Goal: Use online tool/utility: Utilize a website feature to perform a specific function

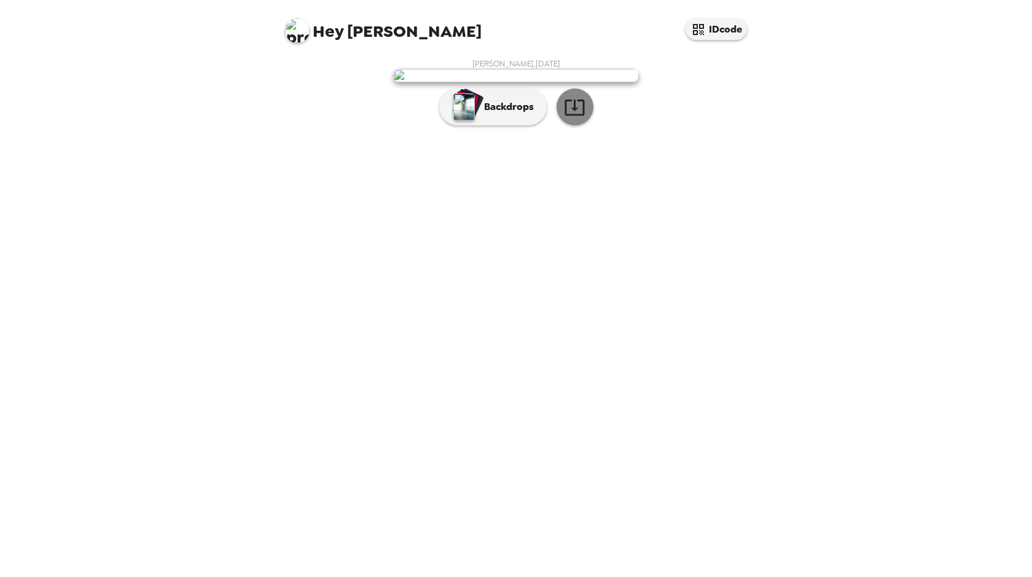
click at [567, 118] on icon "button" at bounding box center [574, 106] width 21 height 21
click at [484, 114] on p "Backdrops" at bounding box center [506, 106] width 56 height 15
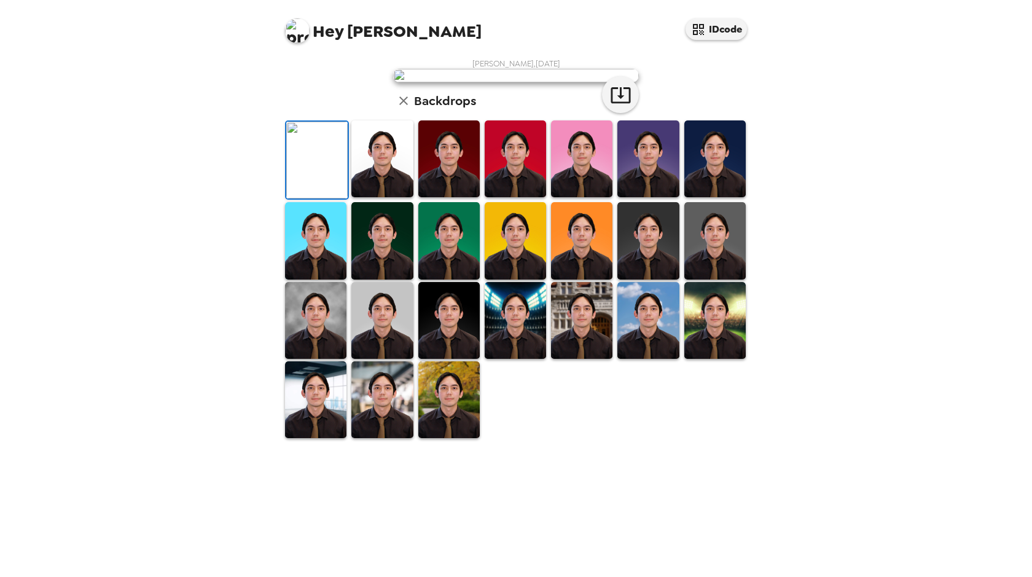
scroll to position [168, 0]
click at [320, 198] on img at bounding box center [316, 160] width 61 height 77
click at [381, 197] on img at bounding box center [381, 158] width 61 height 77
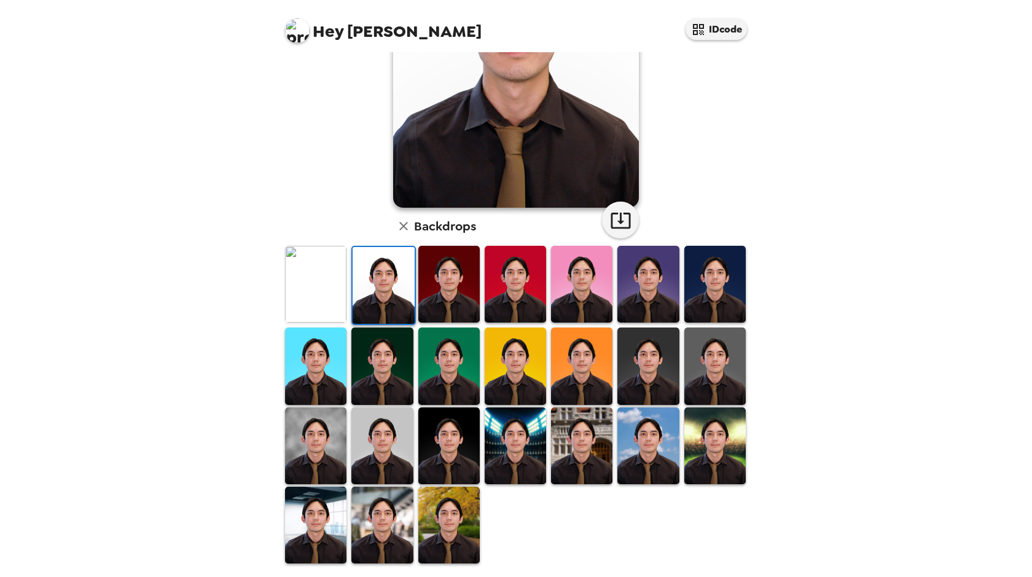
click at [444, 291] on img at bounding box center [448, 284] width 61 height 77
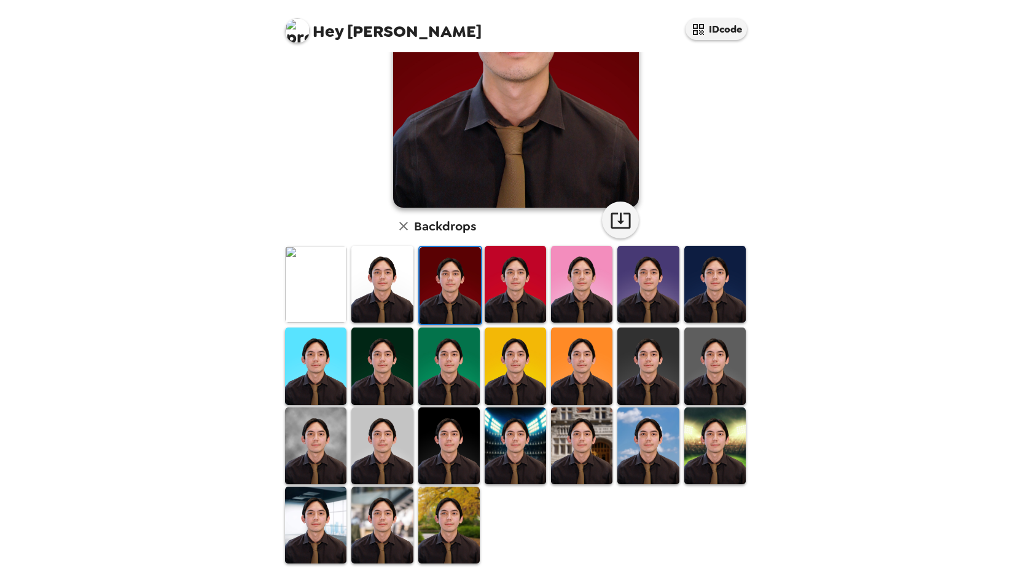
click at [397, 290] on img at bounding box center [381, 284] width 61 height 77
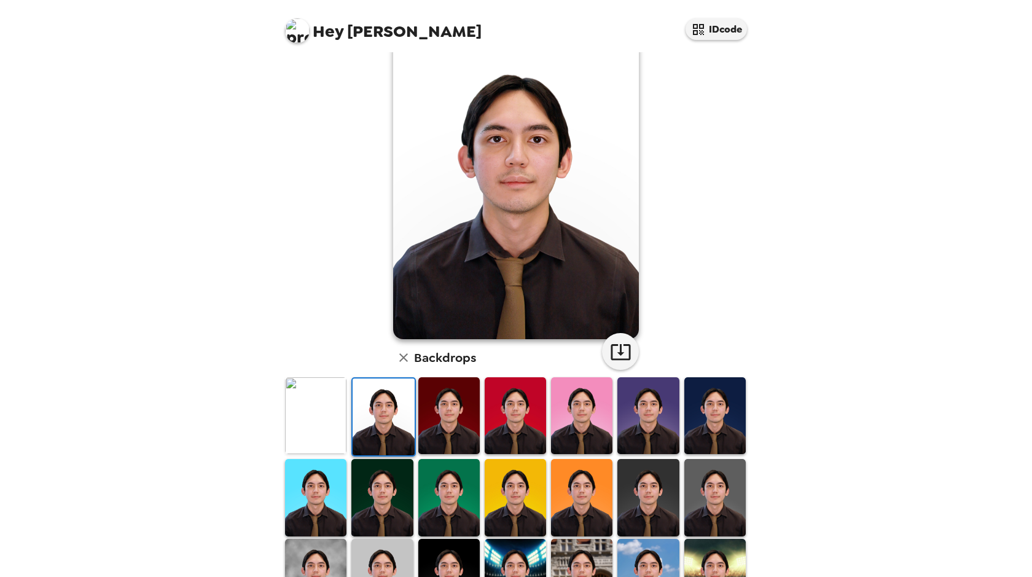
scroll to position [0, 0]
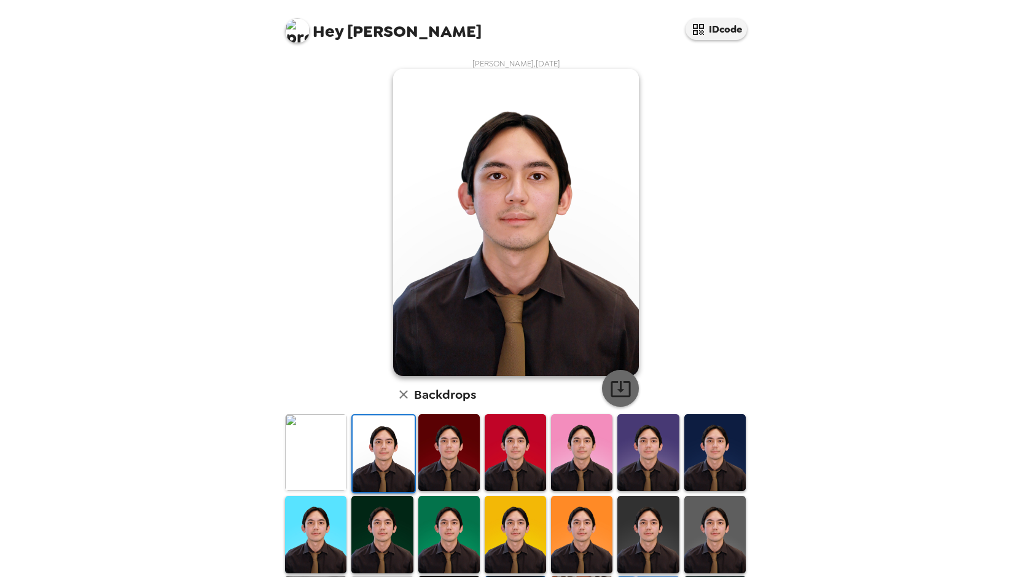
click at [624, 383] on icon "button" at bounding box center [620, 389] width 20 height 16
click at [446, 464] on img at bounding box center [448, 452] width 61 height 77
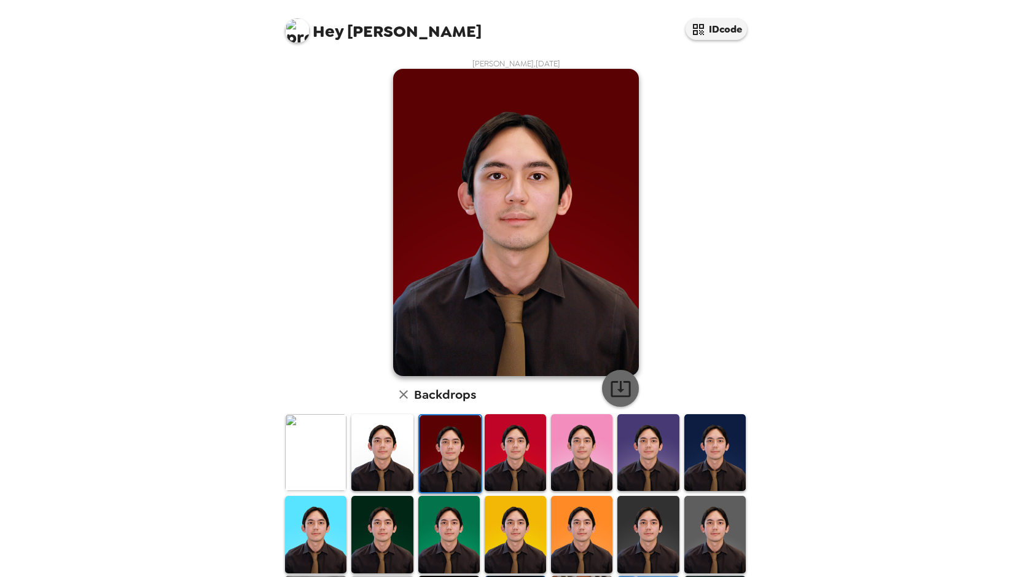
click at [621, 384] on icon "button" at bounding box center [620, 388] width 21 height 21
click at [514, 465] on img at bounding box center [514, 452] width 61 height 77
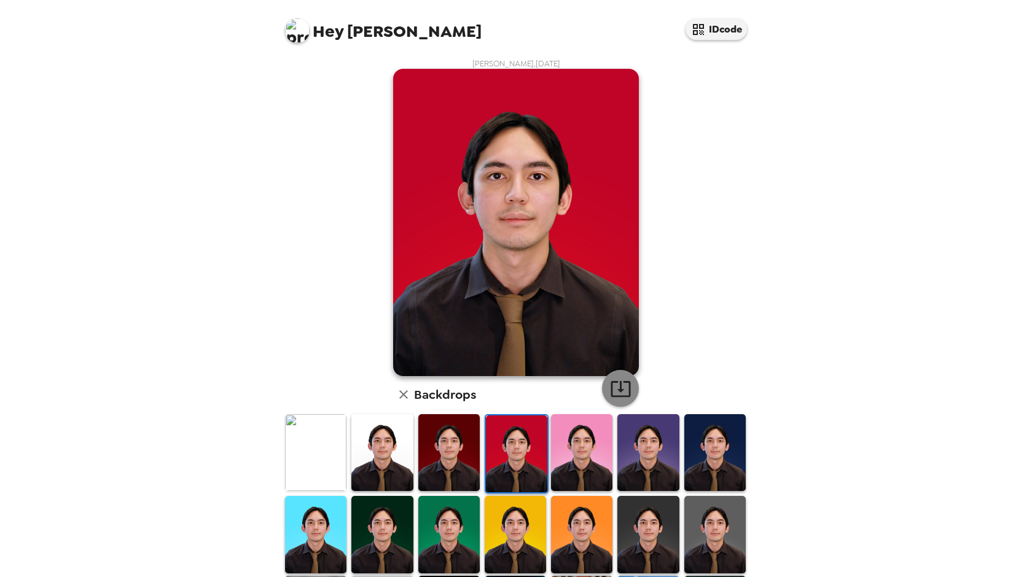
click at [618, 388] on icon "button" at bounding box center [620, 388] width 21 height 21
click at [562, 462] on img at bounding box center [581, 452] width 61 height 77
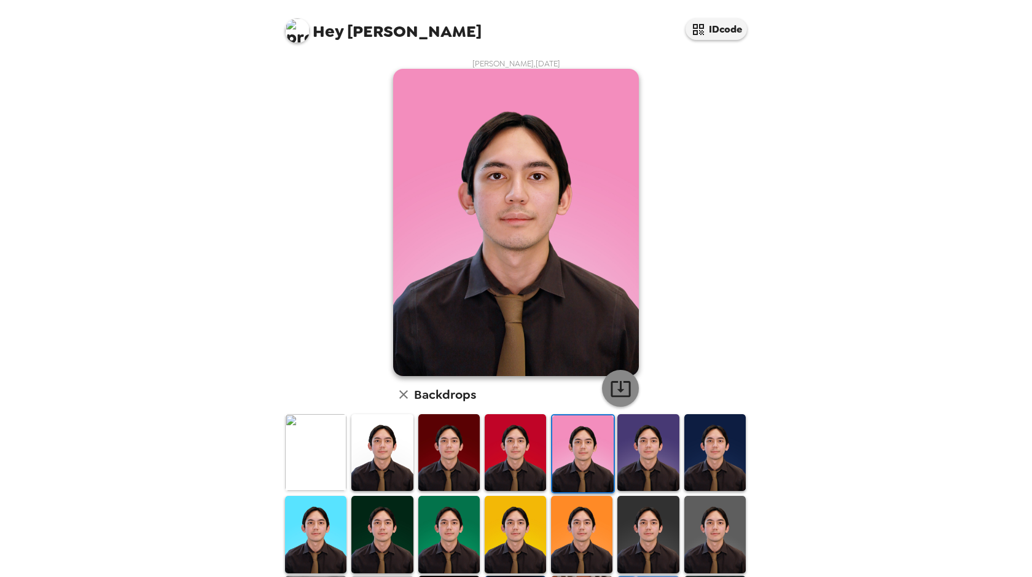
click at [626, 382] on icon "button" at bounding box center [620, 388] width 21 height 21
drag, startPoint x: 657, startPoint y: 470, endPoint x: 648, endPoint y: 464, distance: 11.4
click at [657, 470] on img at bounding box center [647, 452] width 61 height 77
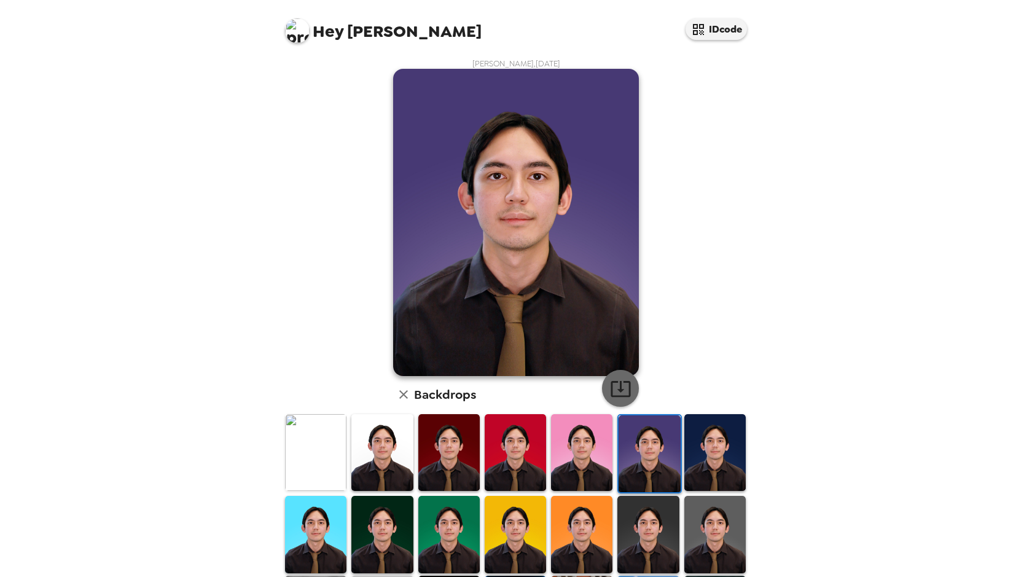
click at [622, 388] on icon "button" at bounding box center [620, 388] width 21 height 21
click at [704, 455] on img at bounding box center [714, 452] width 61 height 77
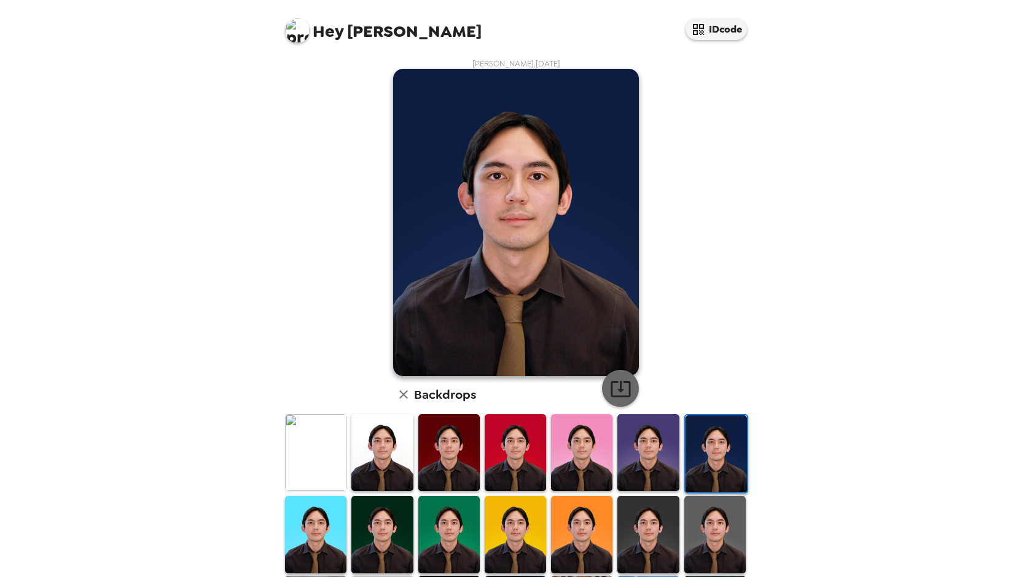
click at [613, 389] on icon "button" at bounding box center [620, 389] width 20 height 16
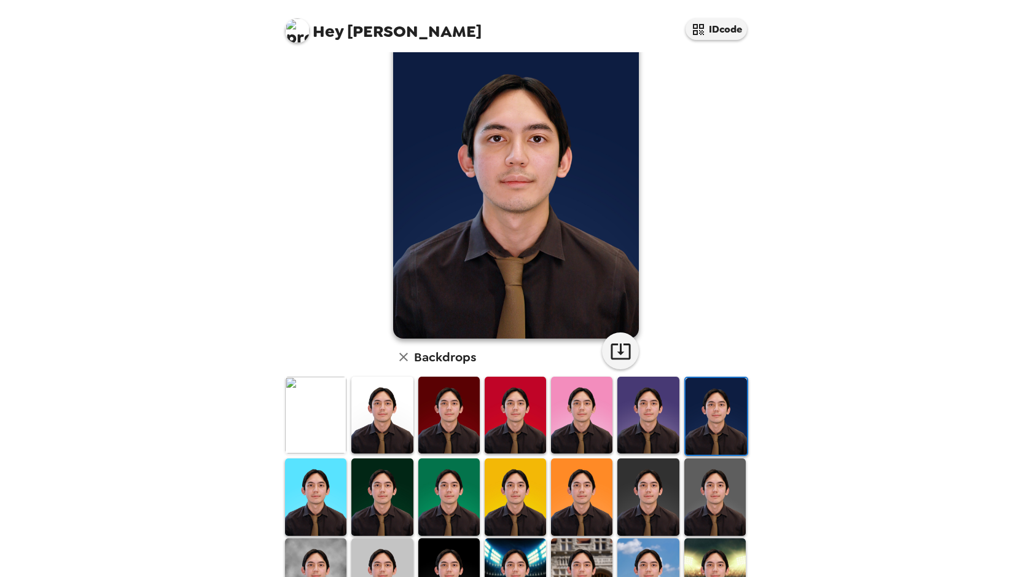
scroll to position [39, 0]
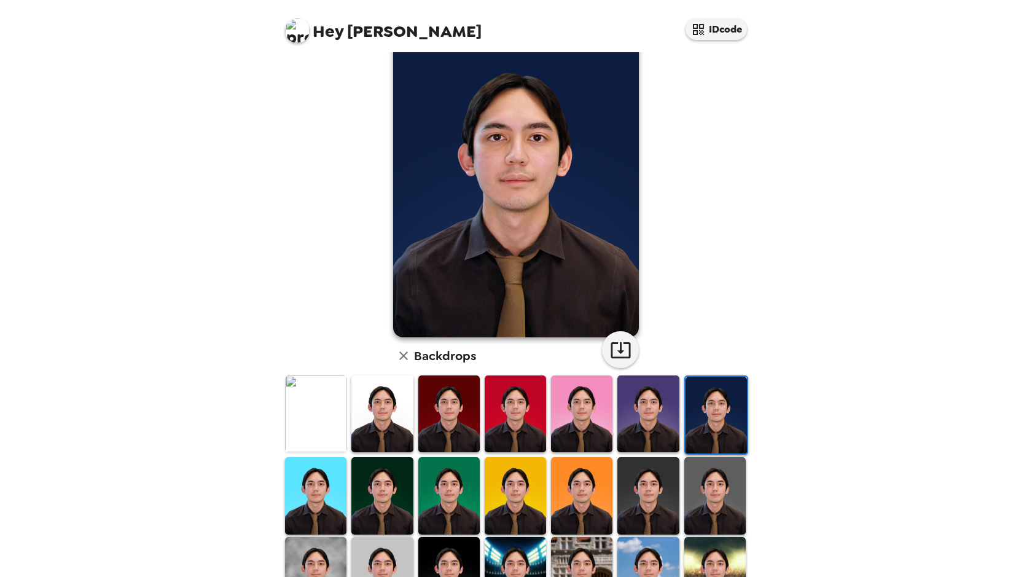
click at [342, 492] on img at bounding box center [315, 495] width 61 height 77
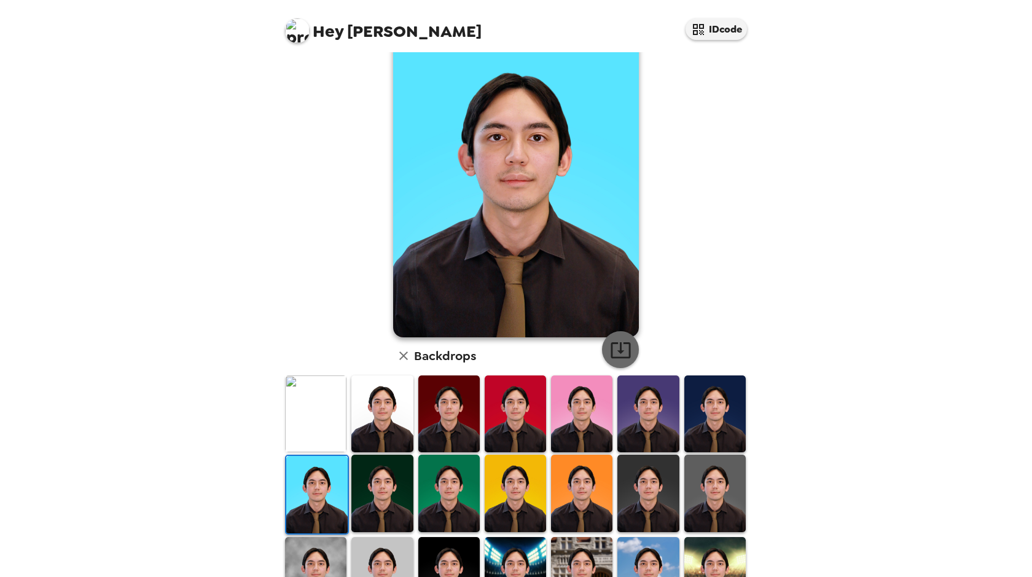
click at [626, 346] on icon "button" at bounding box center [620, 349] width 21 height 21
drag, startPoint x: 375, startPoint y: 474, endPoint x: 412, endPoint y: 450, distance: 43.9
click at [375, 474] on img at bounding box center [381, 492] width 61 height 77
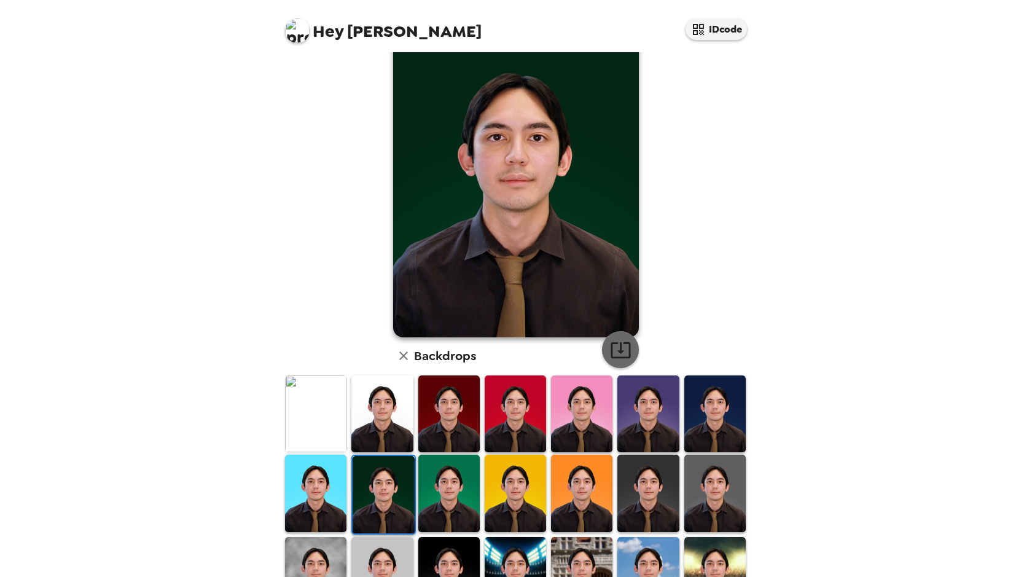
click at [617, 346] on icon "button" at bounding box center [620, 349] width 21 height 21
click at [441, 481] on img at bounding box center [448, 492] width 61 height 77
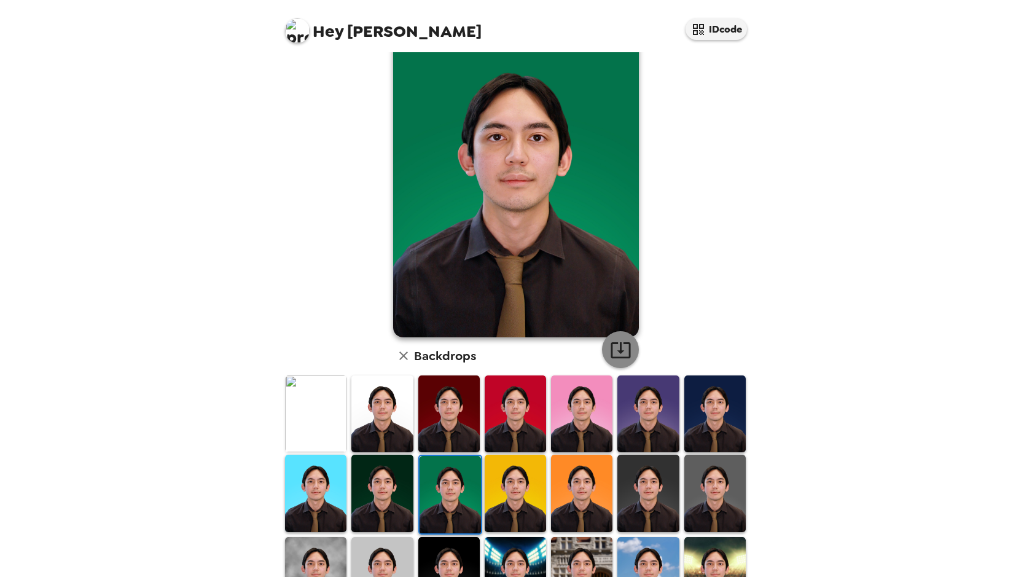
click at [602, 351] on button "button" at bounding box center [620, 349] width 37 height 37
click at [491, 479] on img at bounding box center [514, 492] width 61 height 77
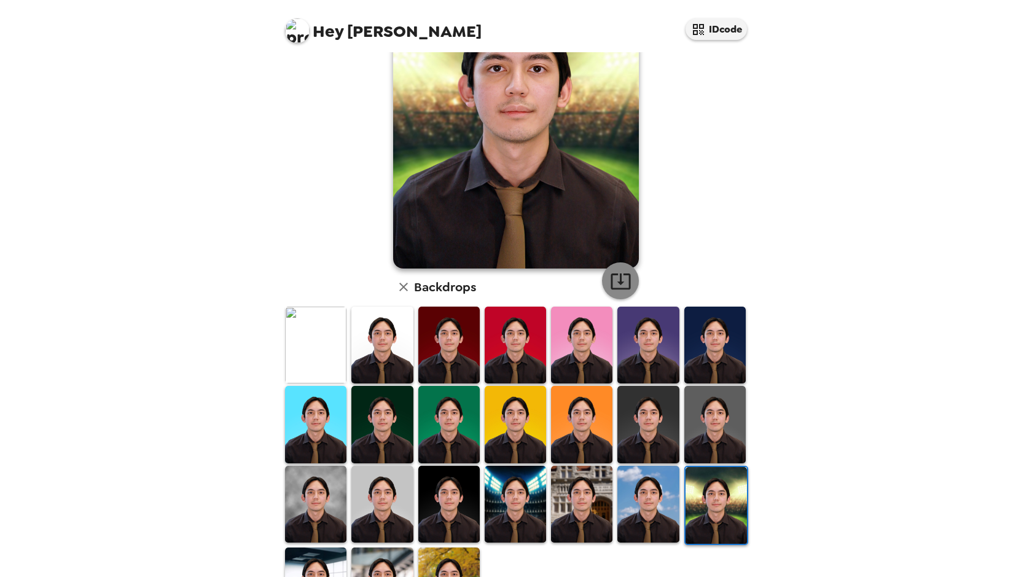
click at [617, 265] on button "button" at bounding box center [620, 280] width 37 height 37
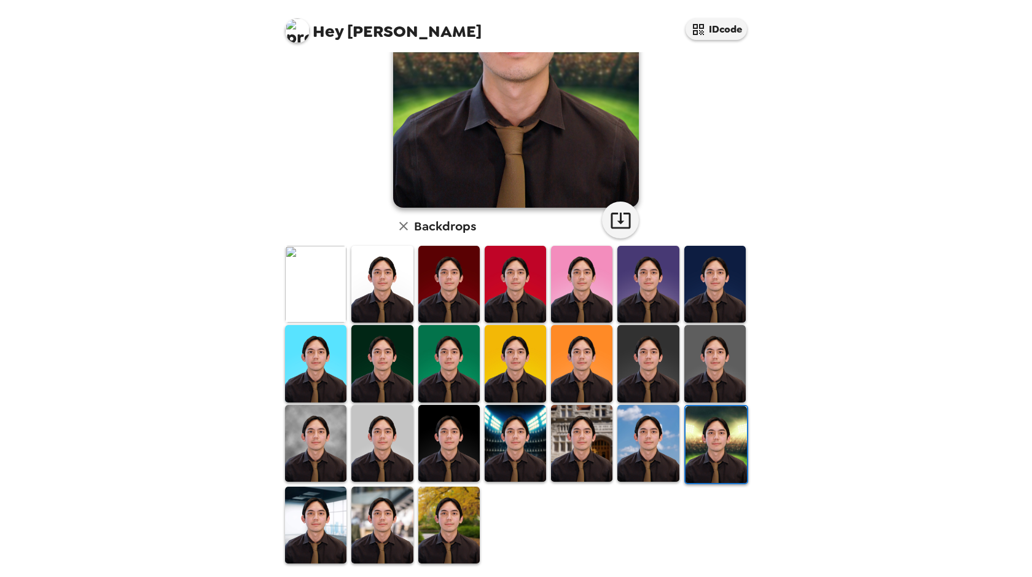
click at [317, 507] on img at bounding box center [315, 524] width 61 height 77
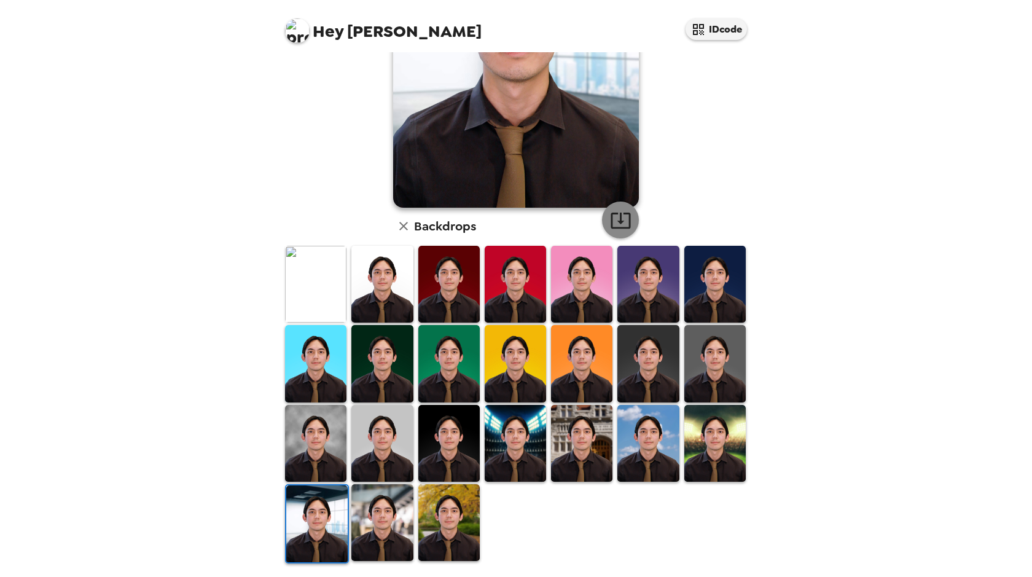
scroll to position [146, 0]
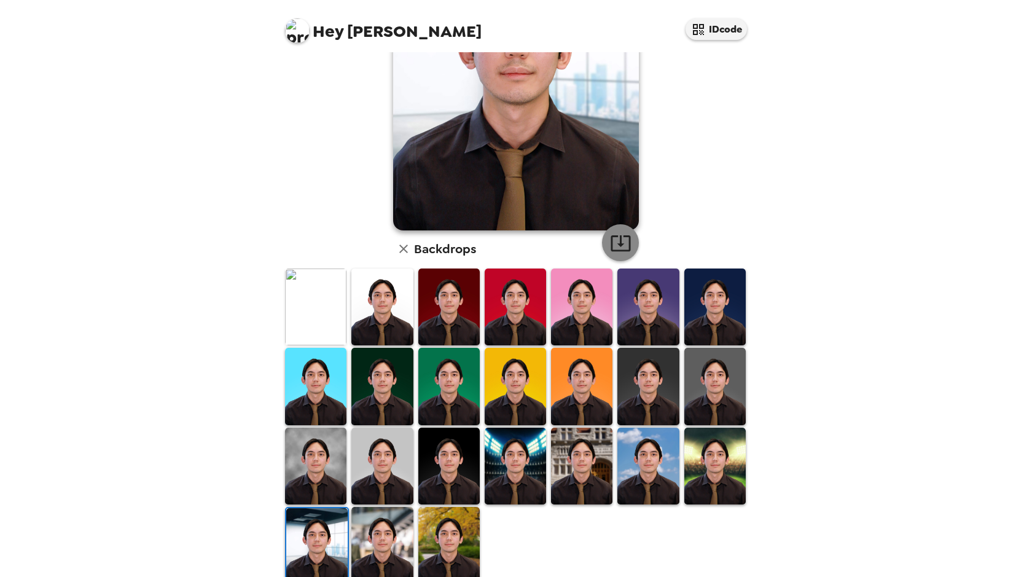
click at [622, 247] on icon "button" at bounding box center [620, 242] width 21 height 21
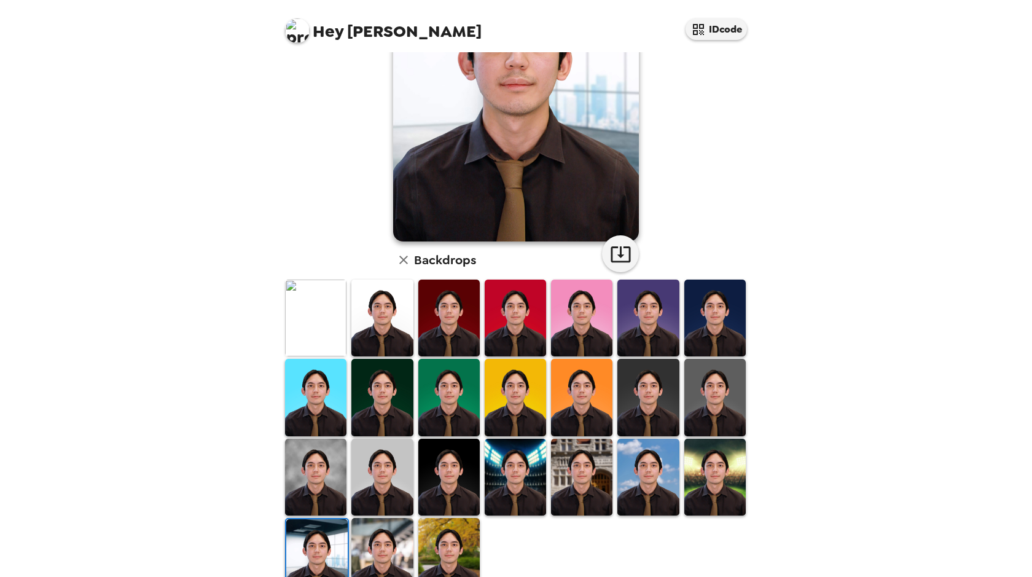
scroll to position [168, 0]
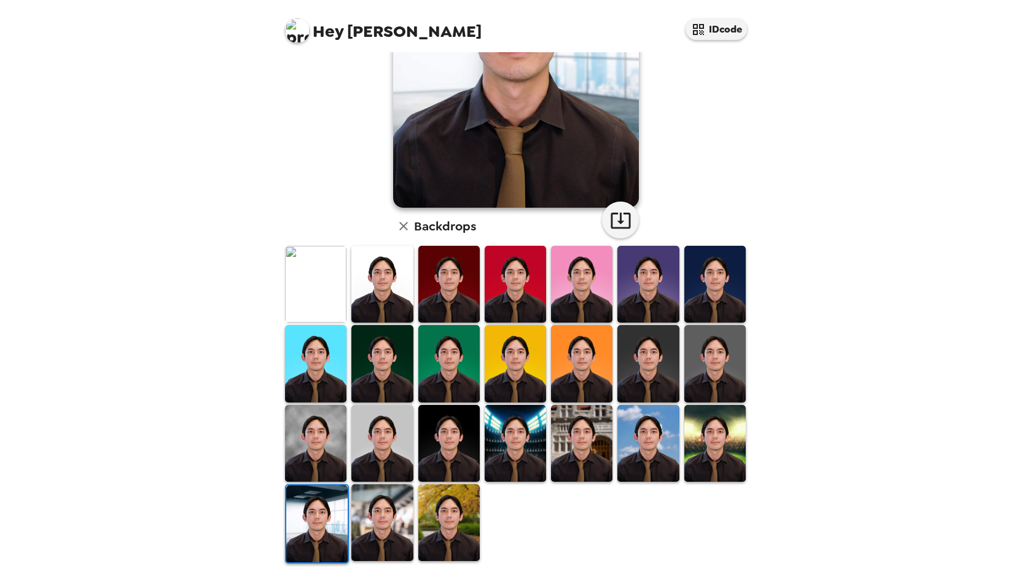
click at [382, 523] on img at bounding box center [381, 522] width 61 height 77
